Goal: Task Accomplishment & Management: Use online tool/utility

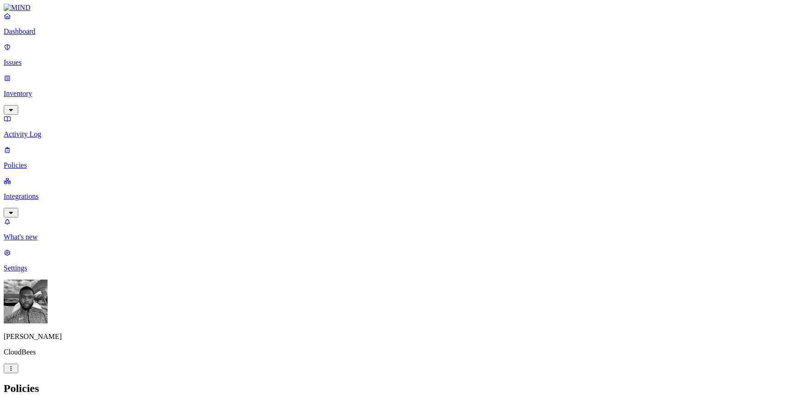
click at [56, 192] on p "Integrations" at bounding box center [395, 196] width 783 height 8
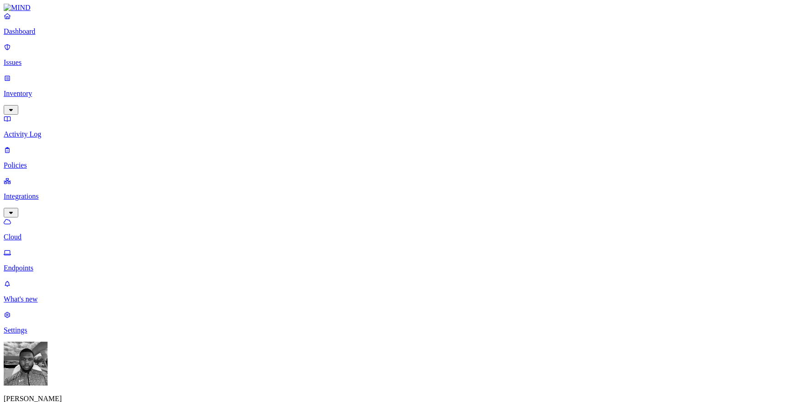
click at [70, 264] on p "Endpoints" at bounding box center [395, 268] width 783 height 8
click at [65, 233] on p "Cloud" at bounding box center [395, 237] width 783 height 8
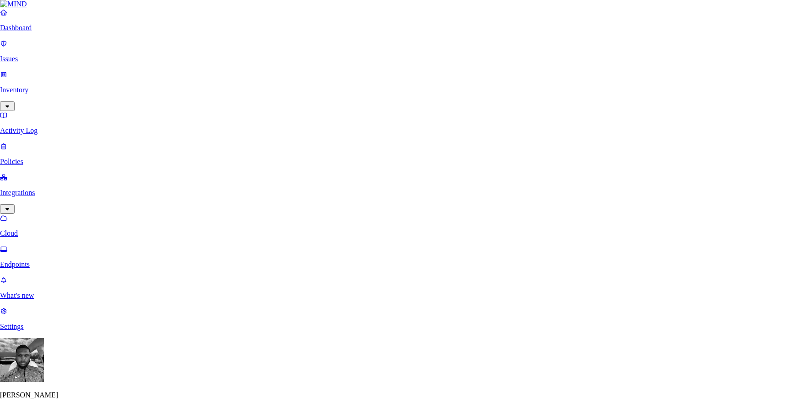
scroll to position [59, 0]
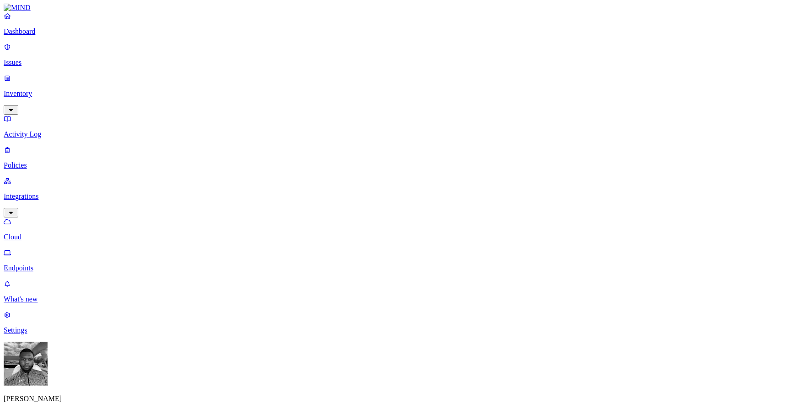
click at [45, 36] on p "Dashboard" at bounding box center [395, 31] width 783 height 8
